Goal: Task Accomplishment & Management: Manage account settings

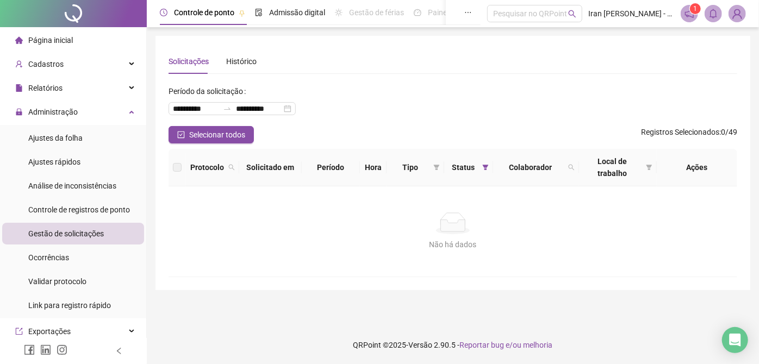
click at [64, 234] on span "Gestão de solicitações" at bounding box center [66, 233] width 76 height 9
click at [77, 212] on span "Controle de registros de ponto" at bounding box center [79, 210] width 102 height 9
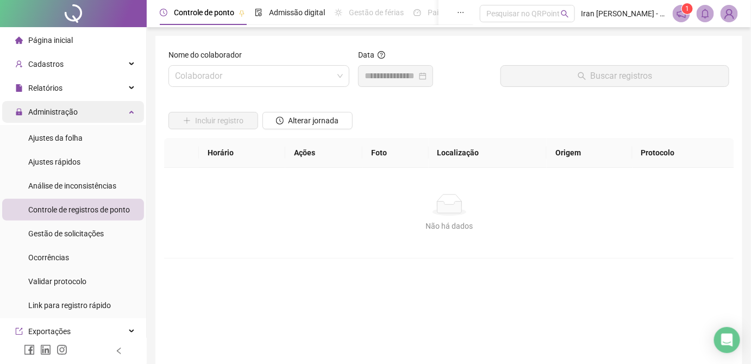
click at [55, 113] on span "Administração" at bounding box center [52, 112] width 49 height 9
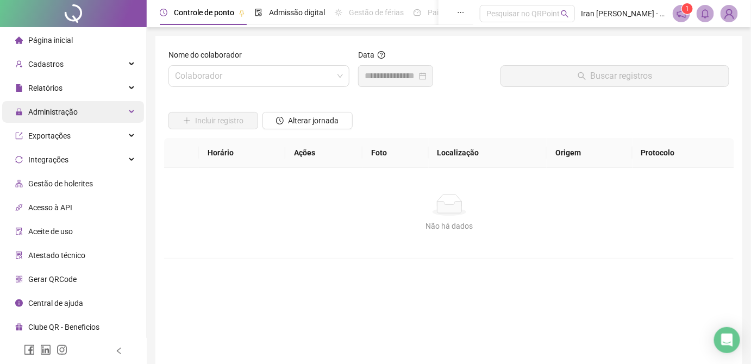
click at [65, 105] on span "Administração" at bounding box center [46, 112] width 63 height 22
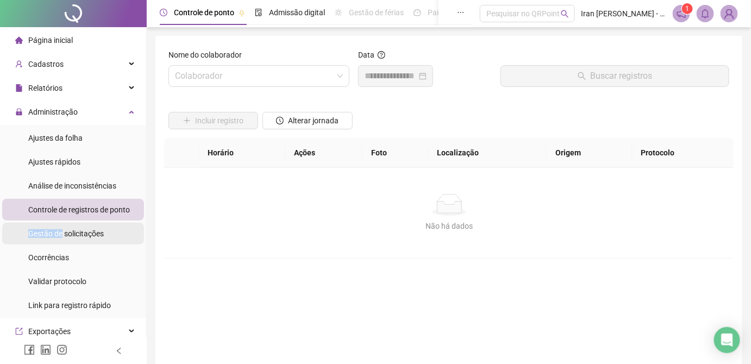
click at [63, 229] on span "Gestão de solicitações" at bounding box center [66, 233] width 76 height 9
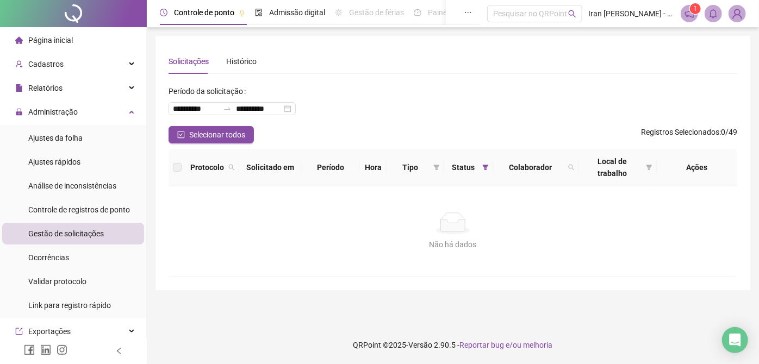
click at [747, 12] on header "Controle de ponto Admissão digital Gestão de férias Painel do DP Folha de pagam…" at bounding box center [453, 13] width 612 height 27
click at [740, 13] on img at bounding box center [737, 13] width 16 height 16
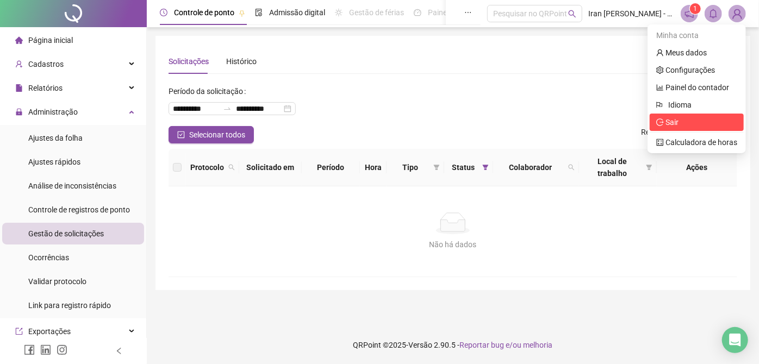
click at [671, 123] on span "Sair" at bounding box center [672, 122] width 13 height 9
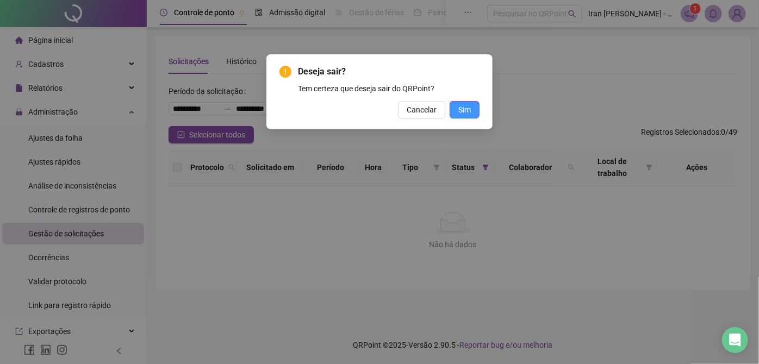
click at [467, 110] on span "Sim" at bounding box center [464, 110] width 13 height 12
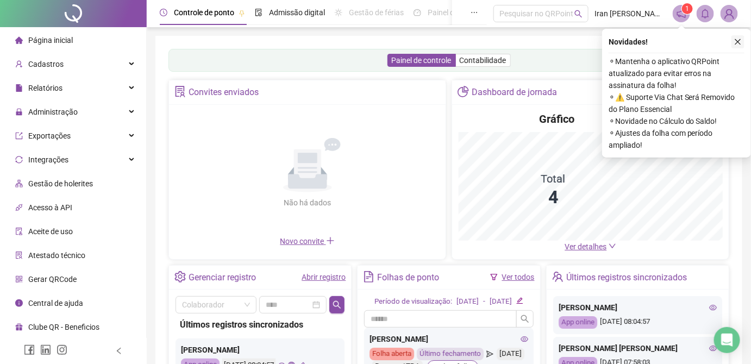
click at [736, 42] on icon "close" at bounding box center [739, 42] width 8 height 8
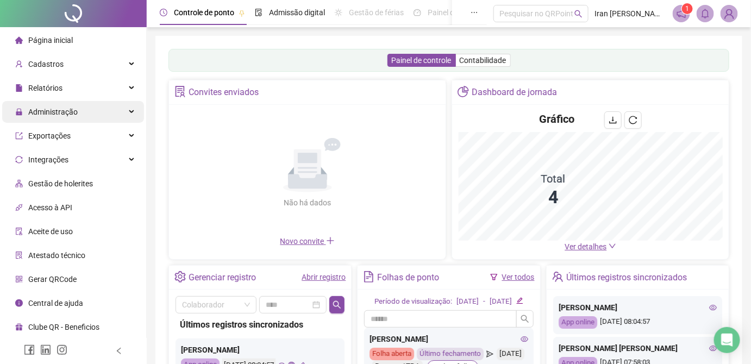
click at [65, 110] on span "Administração" at bounding box center [52, 112] width 49 height 9
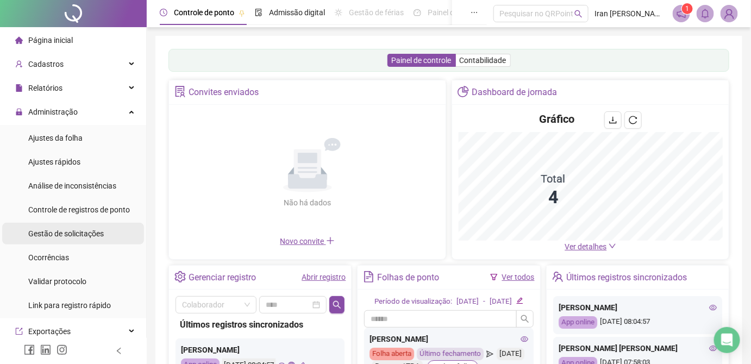
click at [77, 238] on span "Gestão de solicitações" at bounding box center [66, 233] width 76 height 9
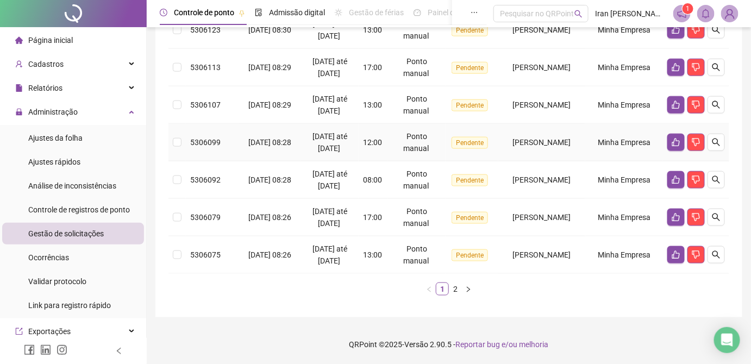
scroll to position [492, 0]
click at [458, 294] on link "2" at bounding box center [456, 289] width 12 height 12
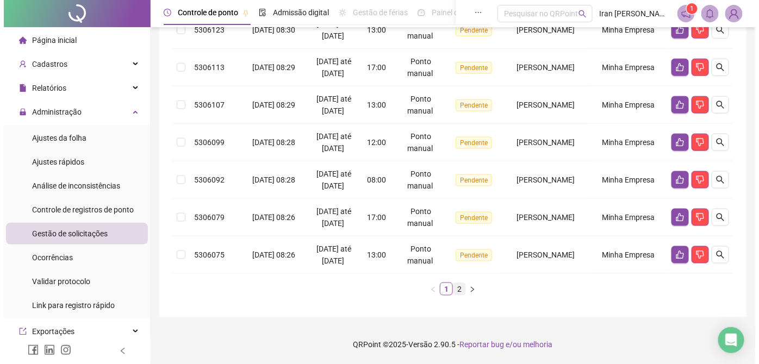
scroll to position [10, 0]
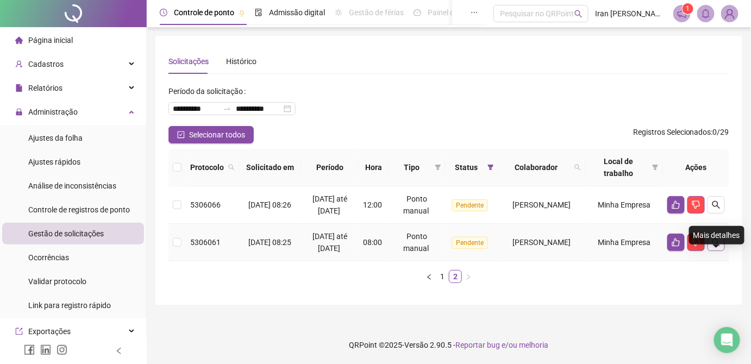
click at [718, 246] on icon "search" at bounding box center [717, 243] width 8 height 8
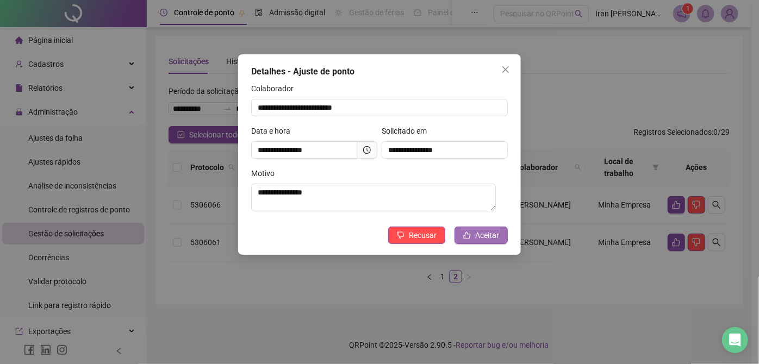
click at [478, 240] on span "Aceitar" at bounding box center [487, 235] width 24 height 12
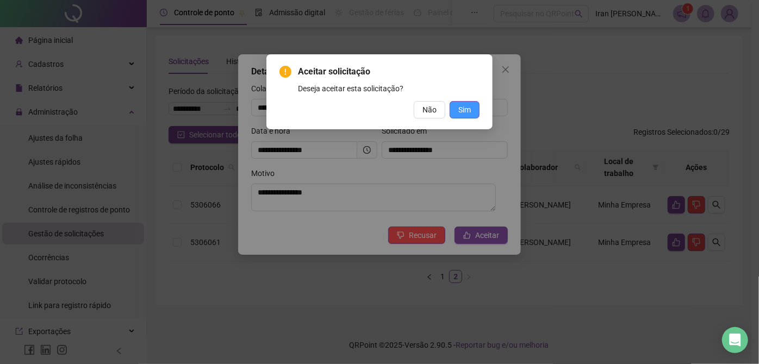
click at [467, 103] on button "Sim" at bounding box center [465, 109] width 30 height 17
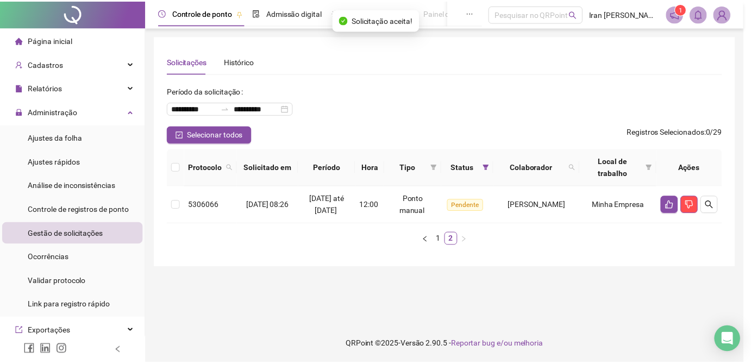
scroll to position [0, 0]
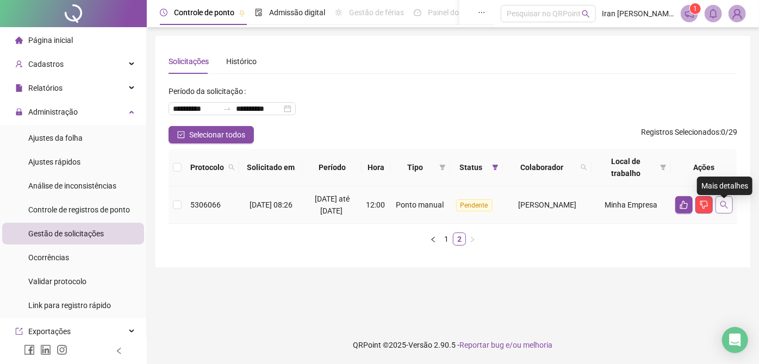
click at [725, 209] on icon "search" at bounding box center [724, 205] width 9 height 9
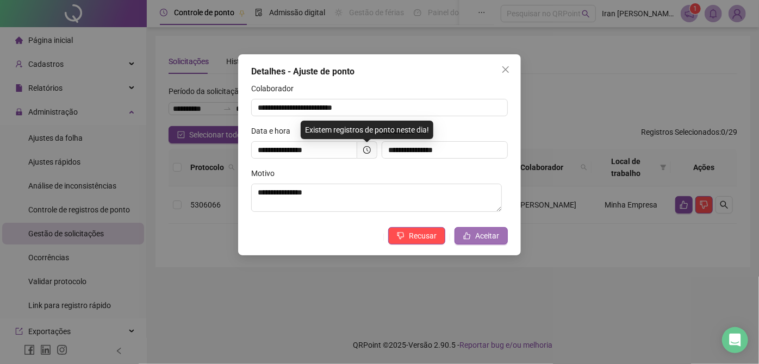
click at [480, 240] on span "Aceitar" at bounding box center [487, 236] width 24 height 12
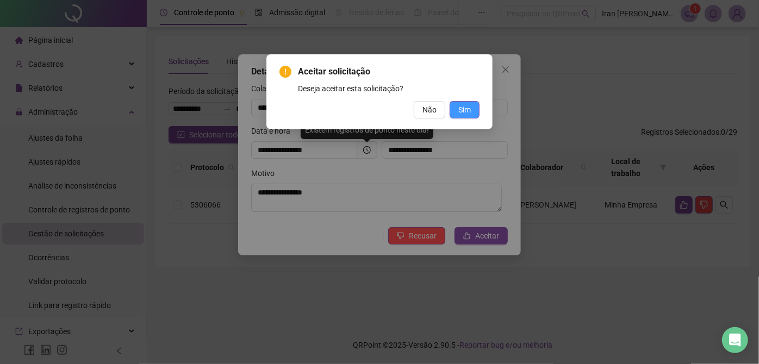
click at [462, 113] on span "Sim" at bounding box center [464, 110] width 13 height 12
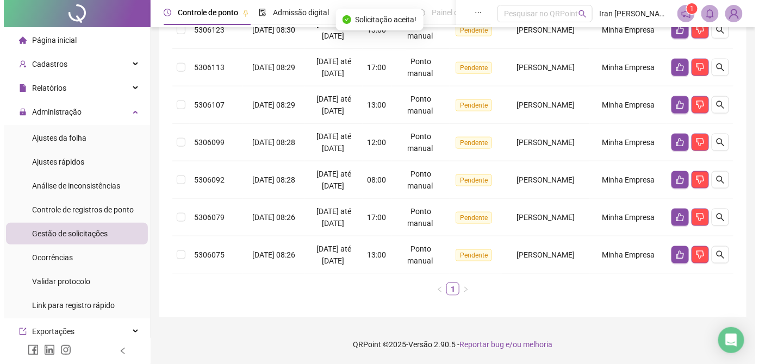
scroll to position [492, 0]
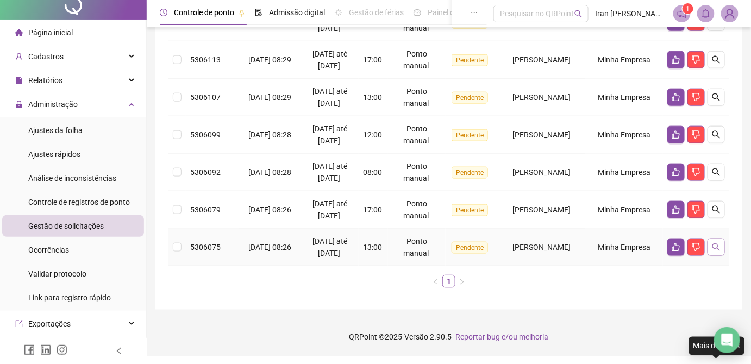
click at [719, 252] on icon "search" at bounding box center [716, 247] width 9 height 9
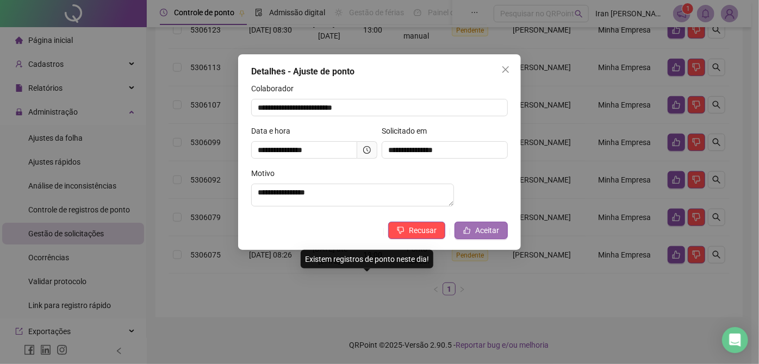
click at [476, 235] on span "Aceitar" at bounding box center [487, 231] width 24 height 12
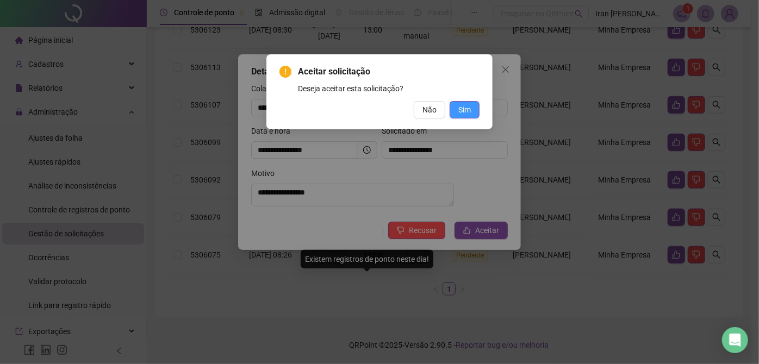
click at [461, 107] on span "Sim" at bounding box center [464, 110] width 13 height 12
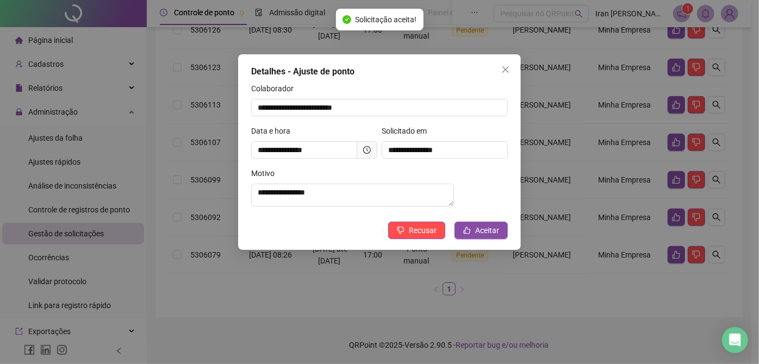
scroll to position [443, 0]
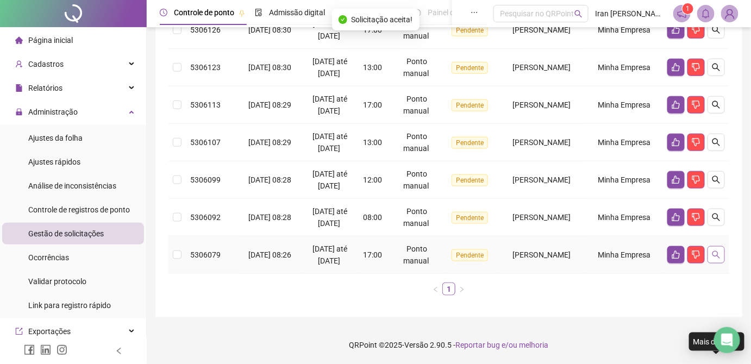
click at [711, 250] on button "button" at bounding box center [716, 254] width 17 height 17
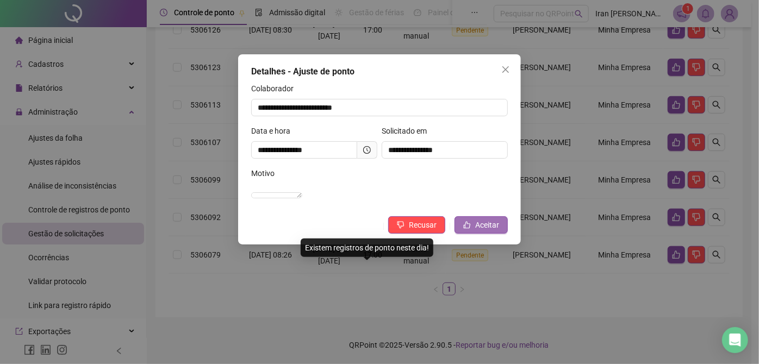
click at [481, 231] on span "Aceitar" at bounding box center [487, 225] width 24 height 12
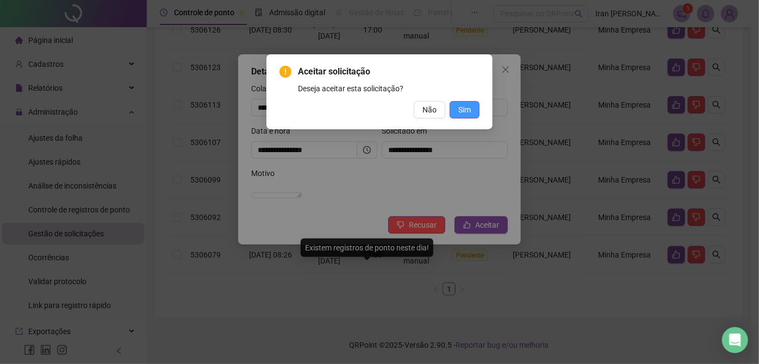
click at [461, 114] on span "Sim" at bounding box center [464, 110] width 13 height 12
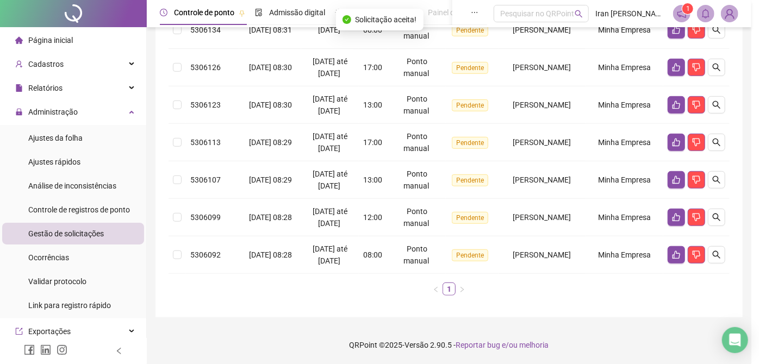
scroll to position [393, 0]
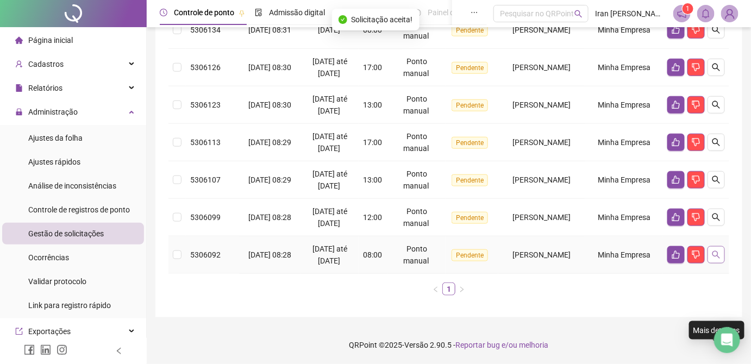
click at [713, 251] on icon "search" at bounding box center [717, 255] width 8 height 8
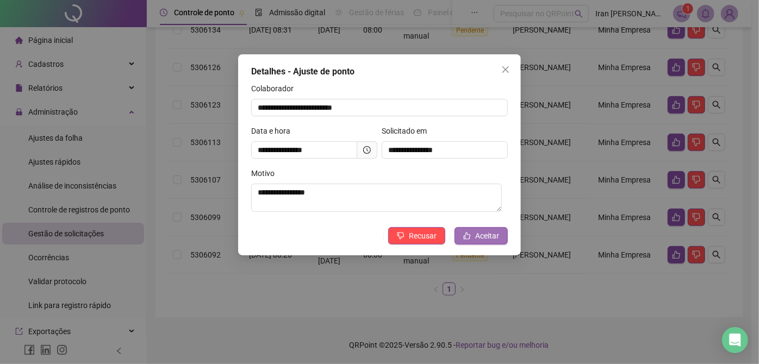
click at [484, 237] on span "Aceitar" at bounding box center [487, 236] width 24 height 12
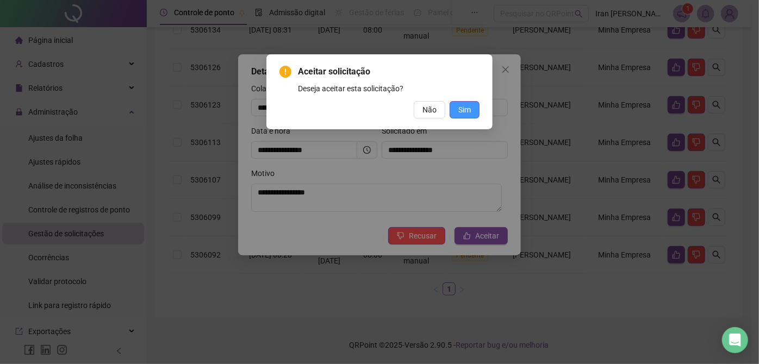
click at [459, 106] on span "Sim" at bounding box center [464, 110] width 13 height 12
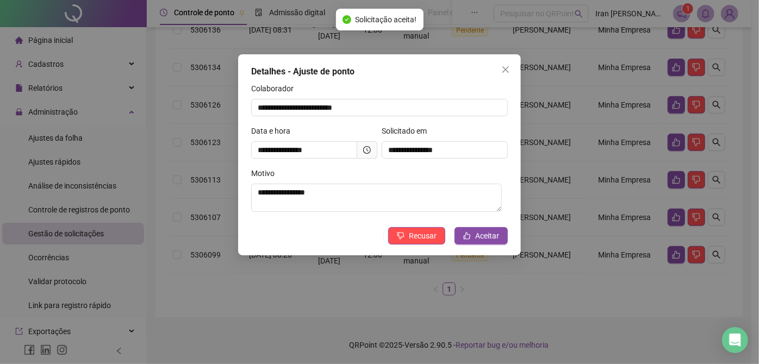
scroll to position [344, 0]
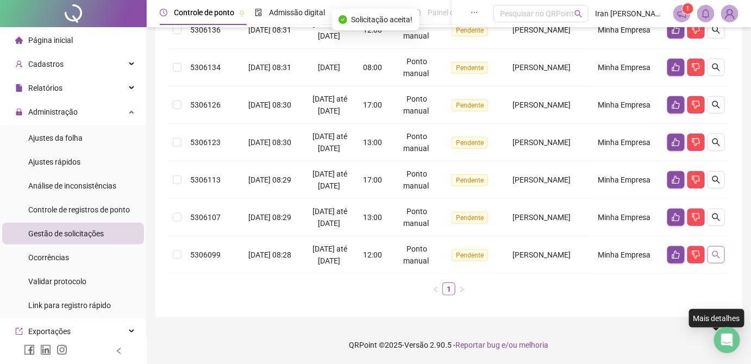
click at [712, 252] on icon "search" at bounding box center [716, 255] width 9 height 9
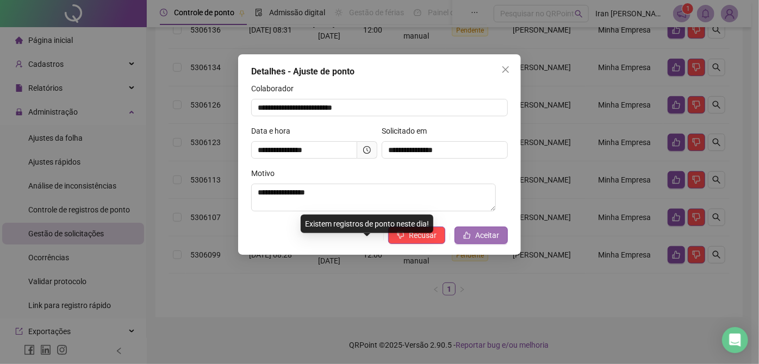
click at [475, 235] on button "Aceitar" at bounding box center [481, 235] width 53 height 17
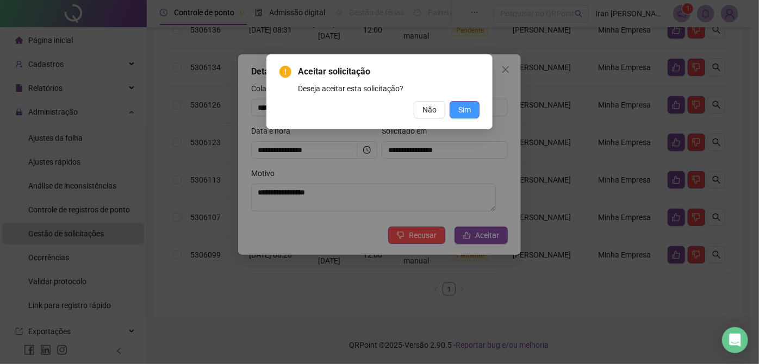
click at [463, 107] on span "Sim" at bounding box center [464, 110] width 13 height 12
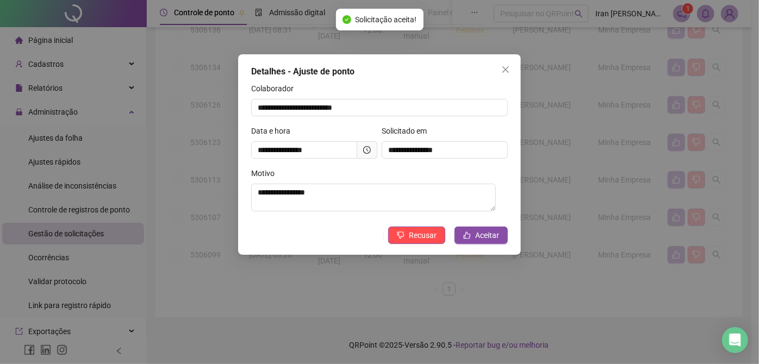
scroll to position [294, 0]
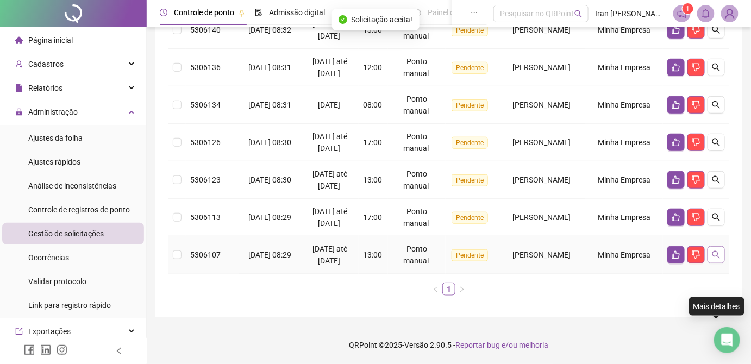
click at [710, 246] on button "button" at bounding box center [716, 254] width 17 height 17
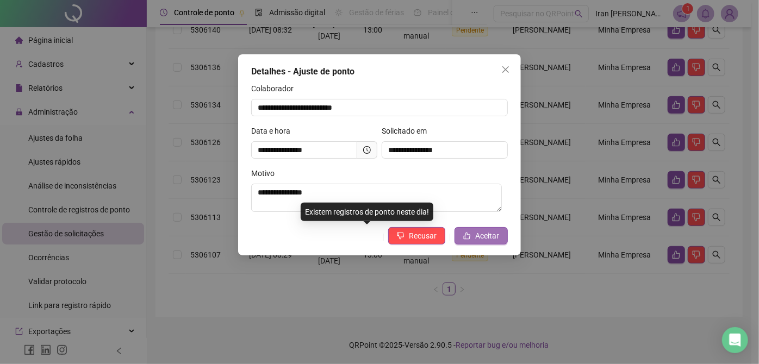
click at [489, 238] on span "Aceitar" at bounding box center [487, 236] width 24 height 12
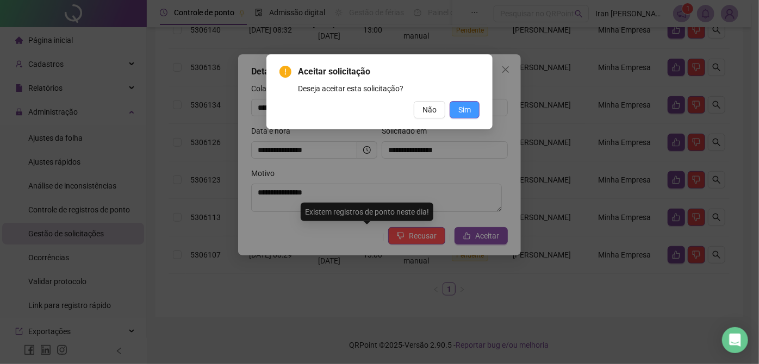
click at [466, 106] on span "Sim" at bounding box center [464, 110] width 13 height 12
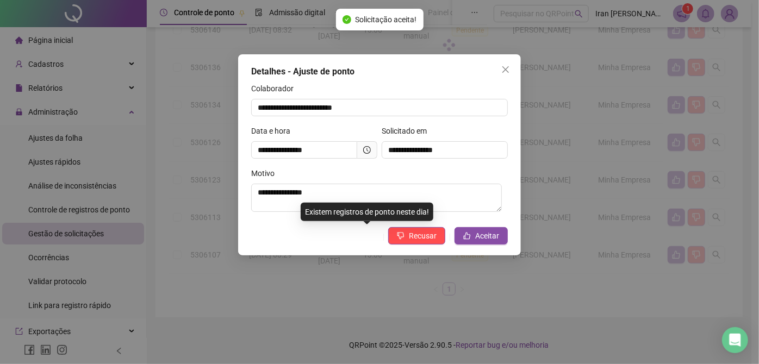
scroll to position [245, 0]
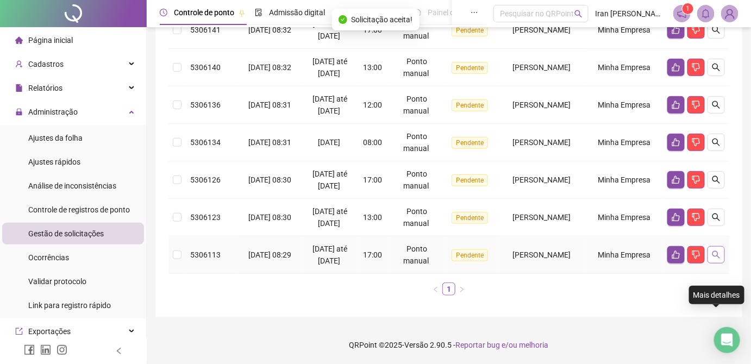
click at [711, 246] on button "button" at bounding box center [716, 254] width 17 height 17
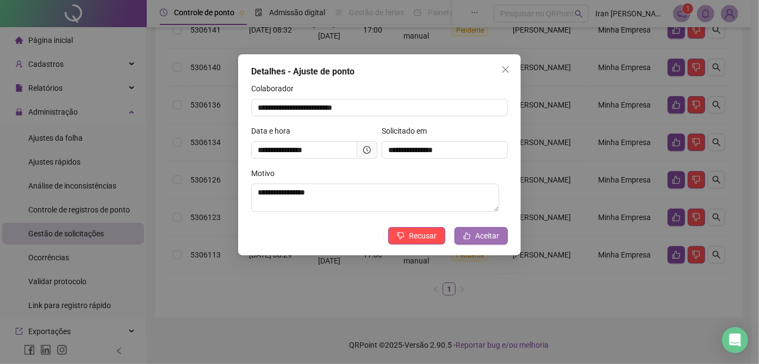
click at [481, 232] on span "Aceitar" at bounding box center [487, 236] width 24 height 12
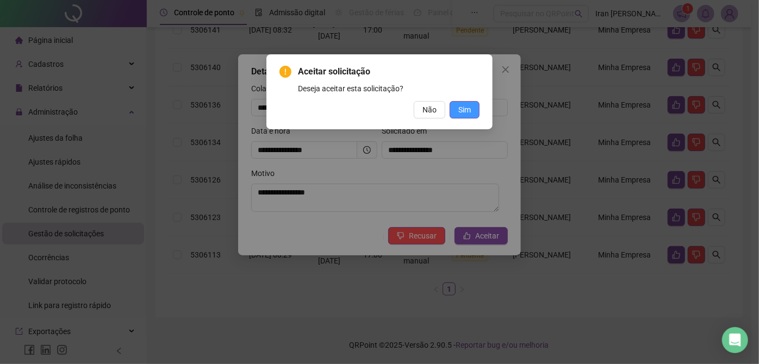
click at [467, 107] on span "Sim" at bounding box center [464, 110] width 13 height 12
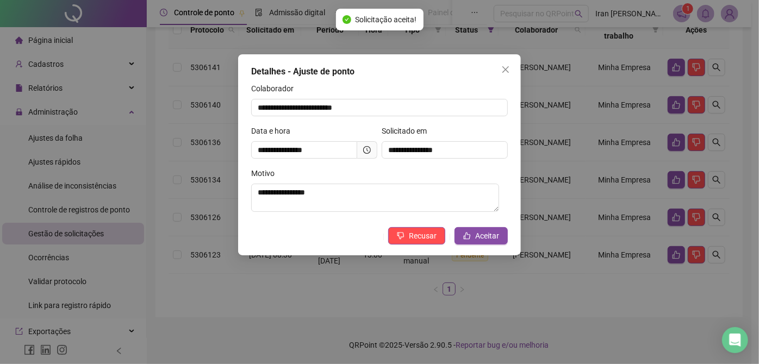
scroll to position [196, 0]
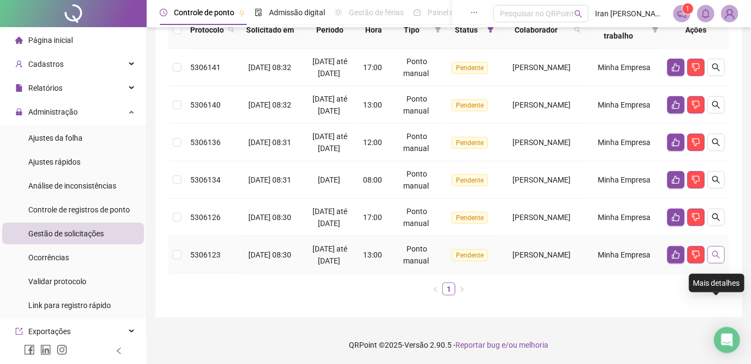
click at [714, 251] on icon "search" at bounding box center [716, 255] width 9 height 9
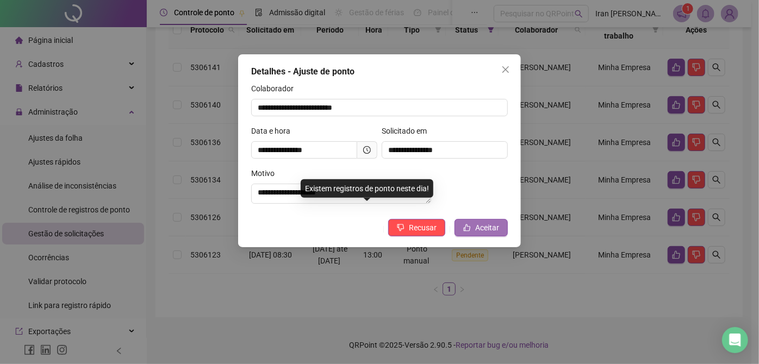
click at [479, 234] on span "Aceitar" at bounding box center [487, 228] width 24 height 12
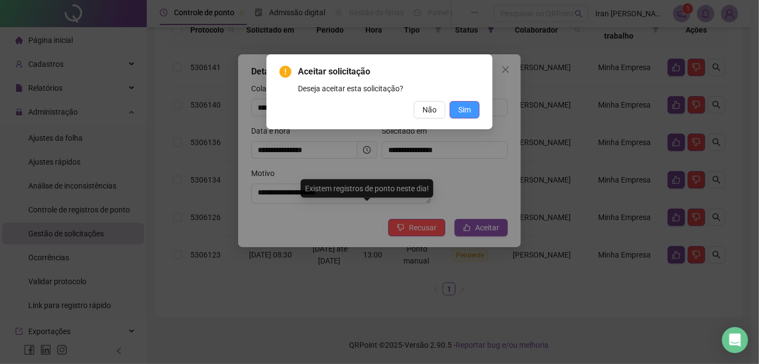
click at [462, 108] on span "Sim" at bounding box center [464, 110] width 13 height 12
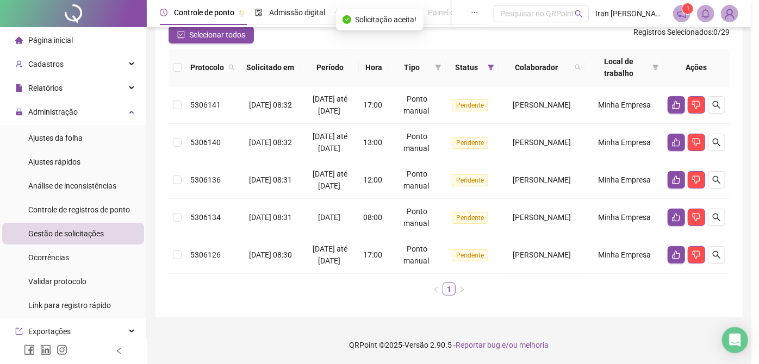
scroll to position [146, 0]
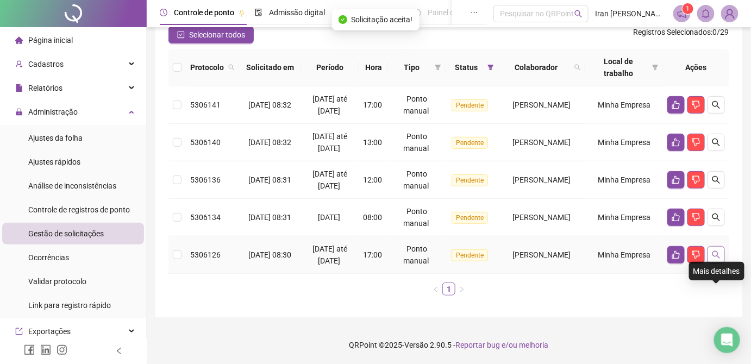
click at [716, 251] on icon "search" at bounding box center [716, 255] width 9 height 9
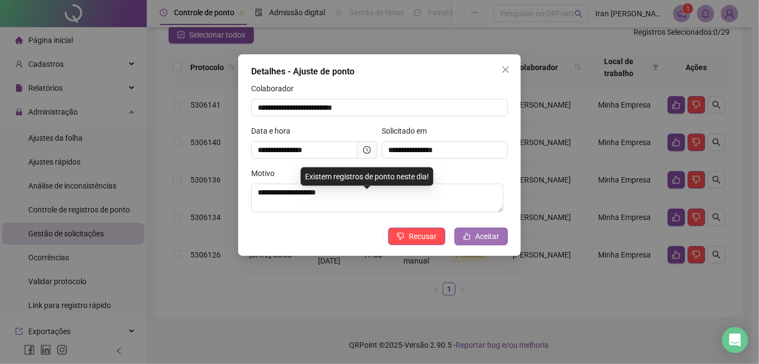
click at [458, 234] on button "Aceitar" at bounding box center [481, 236] width 53 height 17
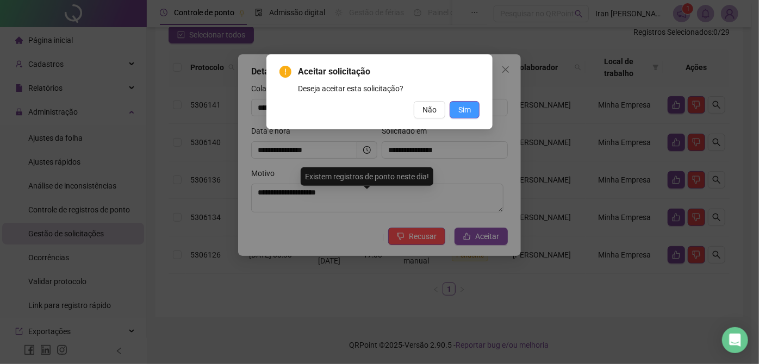
click at [458, 110] on button "Sim" at bounding box center [465, 109] width 30 height 17
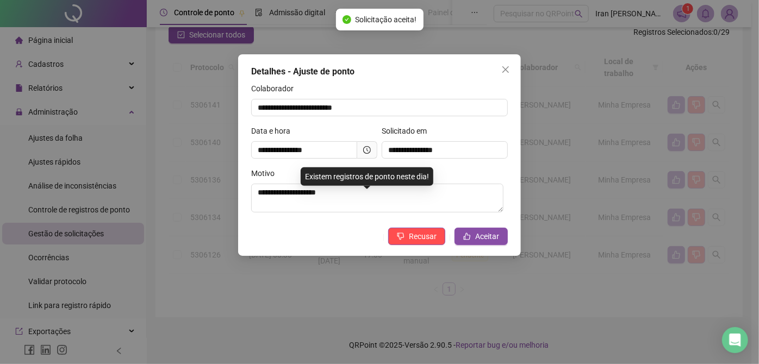
scroll to position [97, 0]
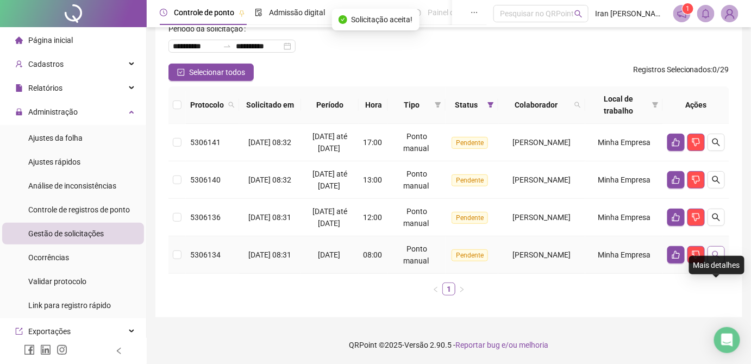
click at [719, 257] on icon "search" at bounding box center [716, 255] width 9 height 9
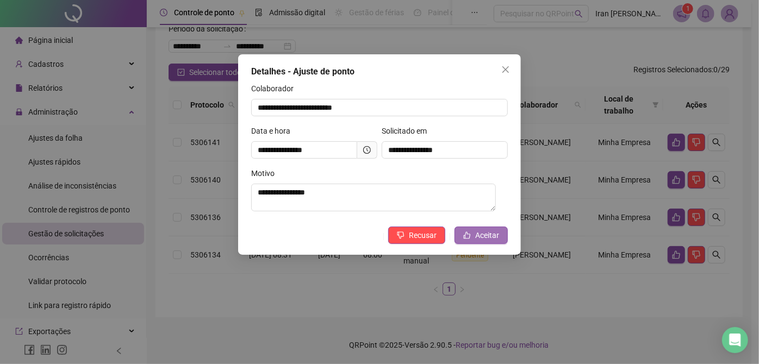
click at [484, 235] on span "Aceitar" at bounding box center [487, 235] width 24 height 12
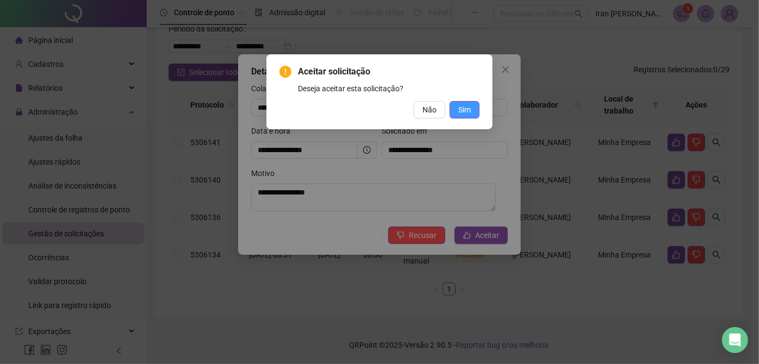
click at [467, 106] on span "Sim" at bounding box center [464, 110] width 13 height 12
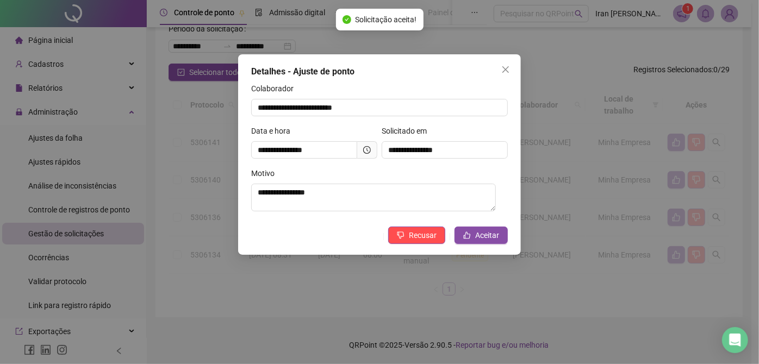
scroll to position [60, 0]
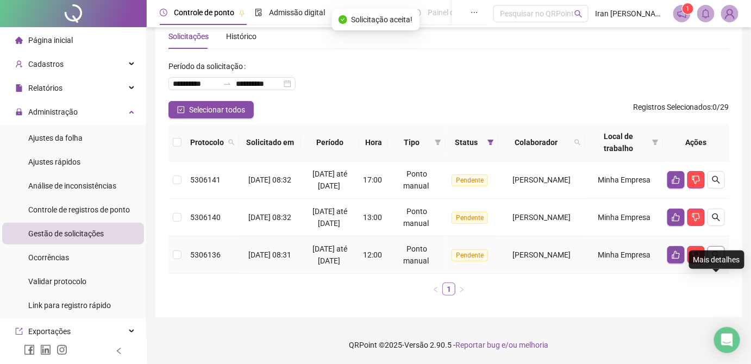
click at [714, 251] on icon "search" at bounding box center [716, 255] width 9 height 9
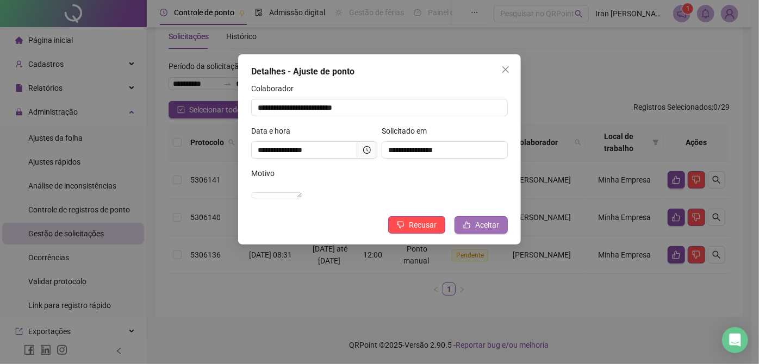
click at [479, 231] on span "Aceitar" at bounding box center [487, 225] width 24 height 12
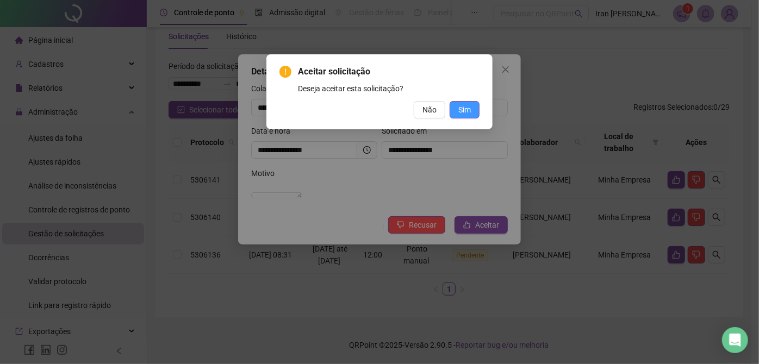
click at [460, 108] on span "Sim" at bounding box center [464, 110] width 13 height 12
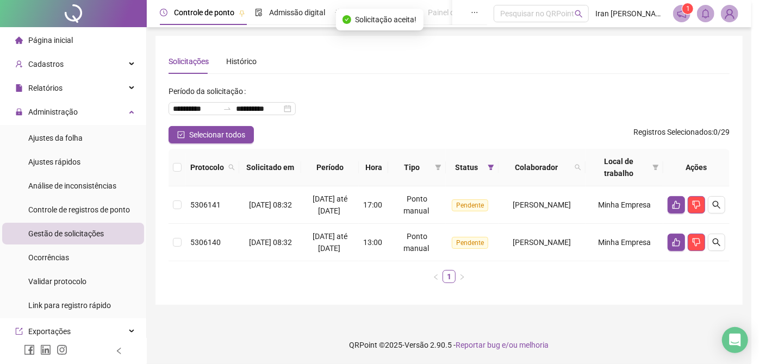
scroll to position [10, 0]
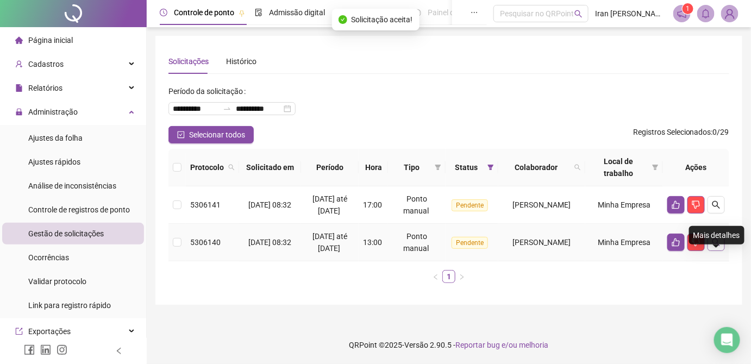
click at [721, 251] on button "button" at bounding box center [716, 242] width 17 height 17
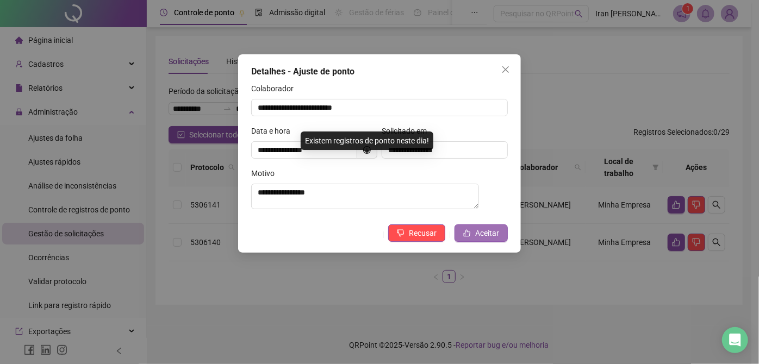
click at [494, 237] on span "Aceitar" at bounding box center [487, 233] width 24 height 12
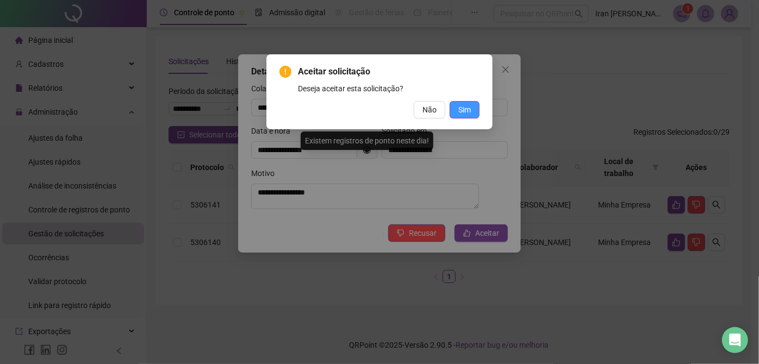
click at [468, 107] on span "Sim" at bounding box center [464, 110] width 13 height 12
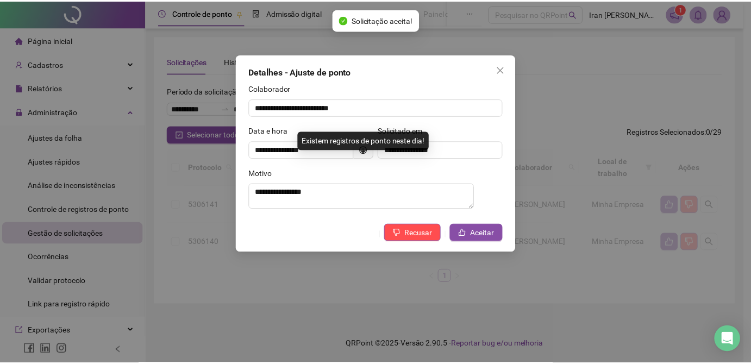
scroll to position [0, 0]
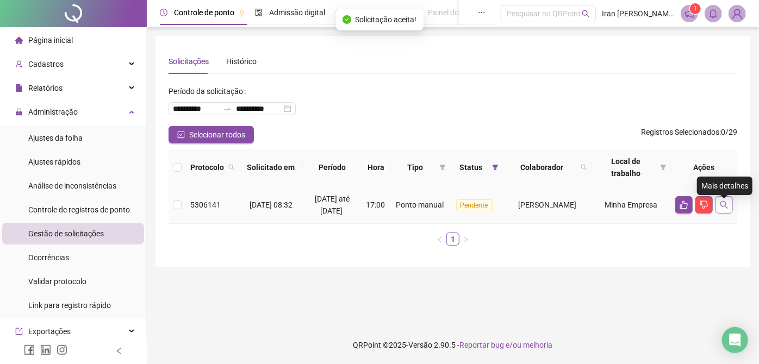
click at [725, 209] on icon "search" at bounding box center [724, 205] width 8 height 8
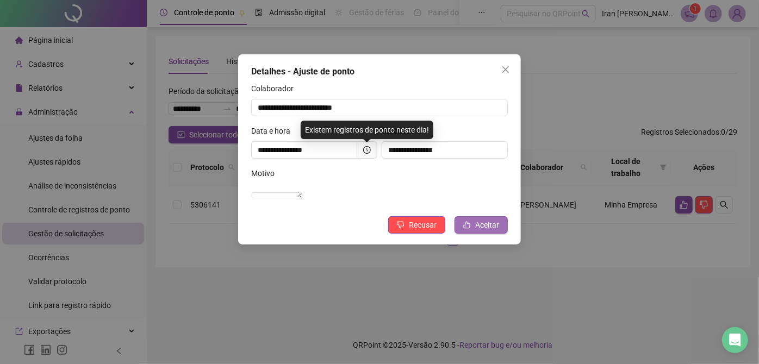
click at [486, 231] on span "Aceitar" at bounding box center [487, 225] width 24 height 12
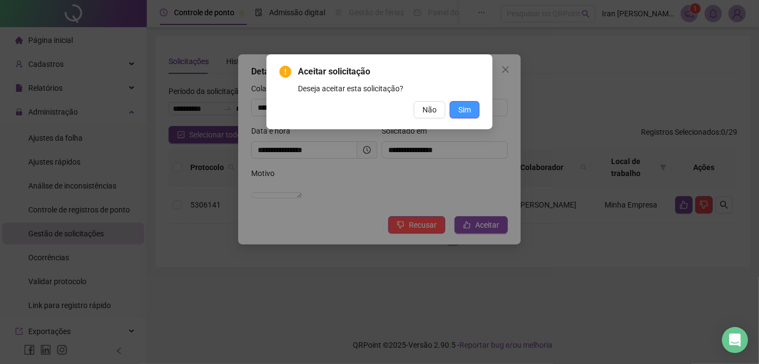
click at [471, 108] on button "Sim" at bounding box center [465, 109] width 30 height 17
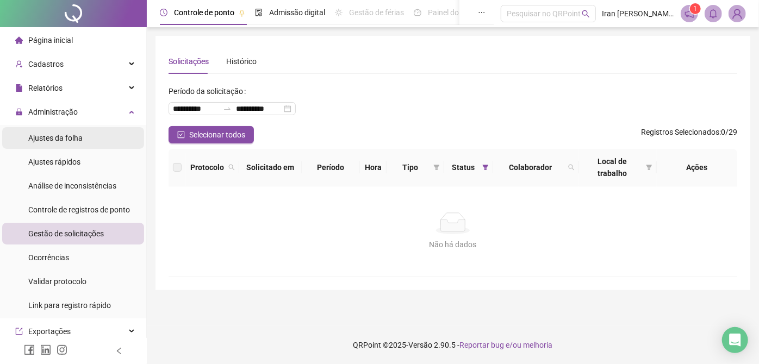
click at [75, 136] on span "Ajustes da folha" at bounding box center [55, 138] width 54 height 9
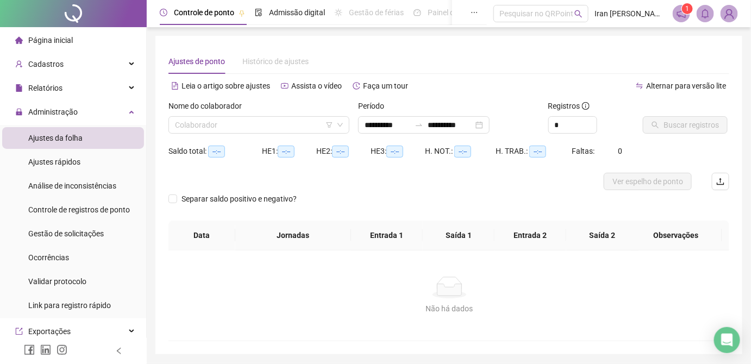
type input "**********"
